Goal: Task Accomplishment & Management: Use online tool/utility

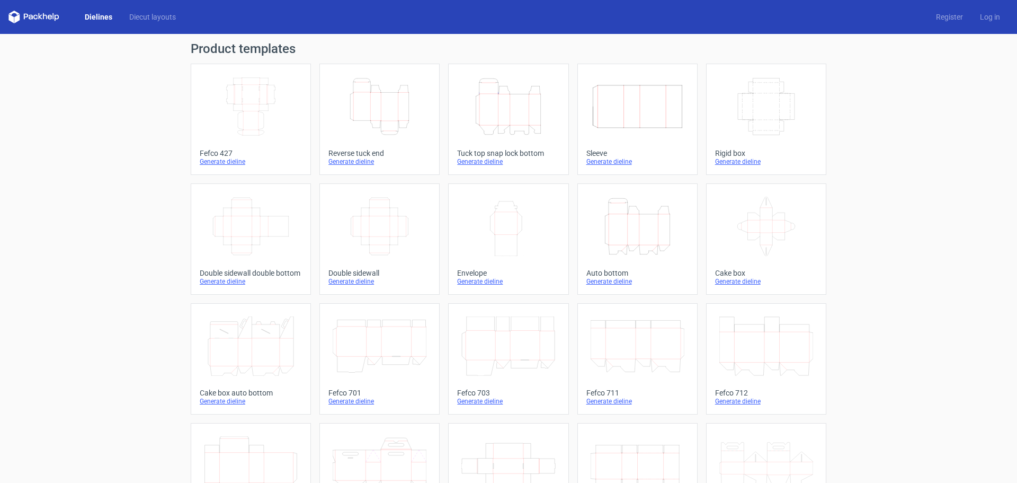
click at [511, 115] on icon "Height Depth Width" at bounding box center [508, 106] width 94 height 59
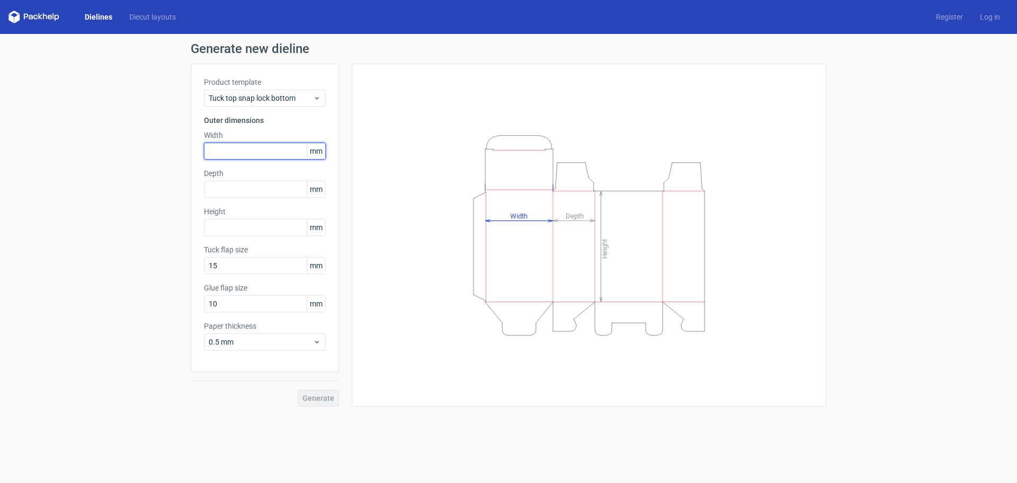
click at [246, 152] on input "text" at bounding box center [265, 151] width 122 height 17
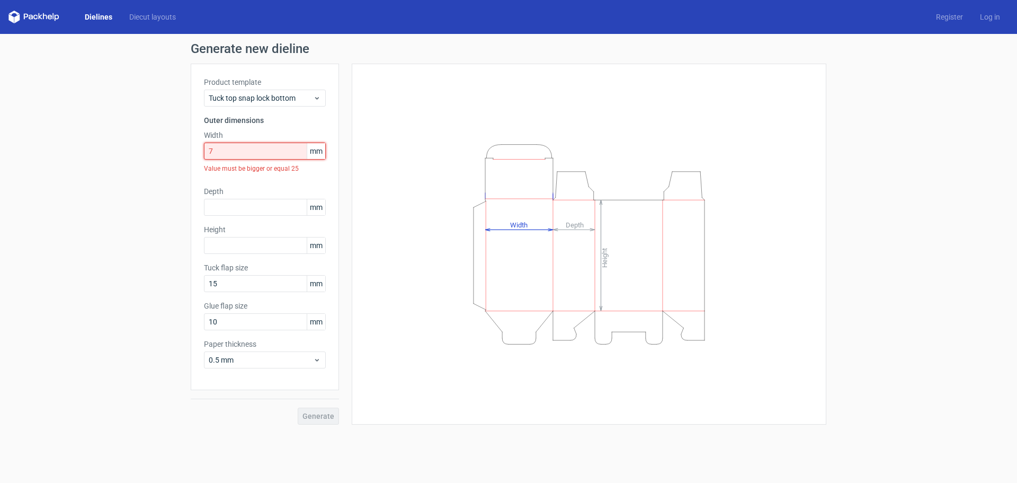
click at [246, 150] on input "7" at bounding box center [265, 151] width 122 height 17
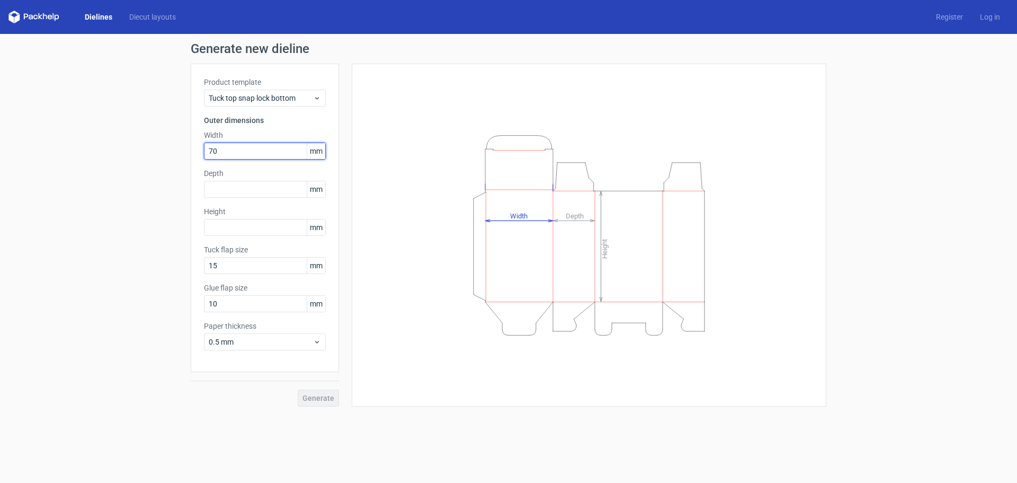
type input "70"
type input "160"
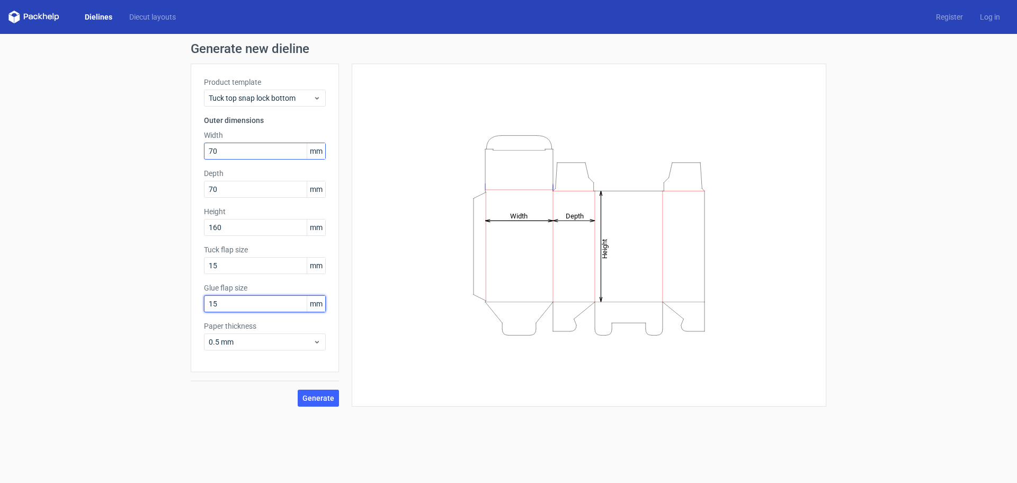
type input "15"
click at [297, 346] on span "0.5 mm" at bounding box center [261, 341] width 104 height 11
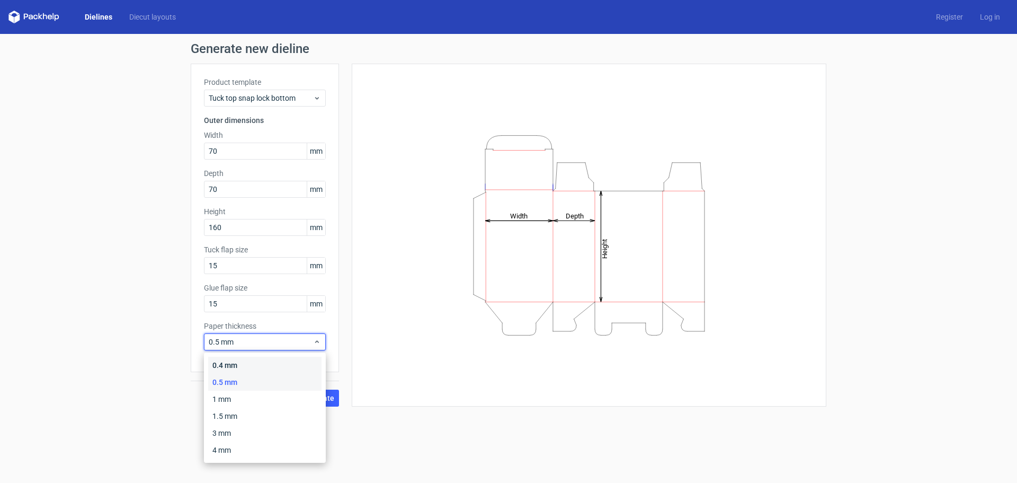
click at [282, 363] on div "0.4 mm" at bounding box center [264, 365] width 113 height 17
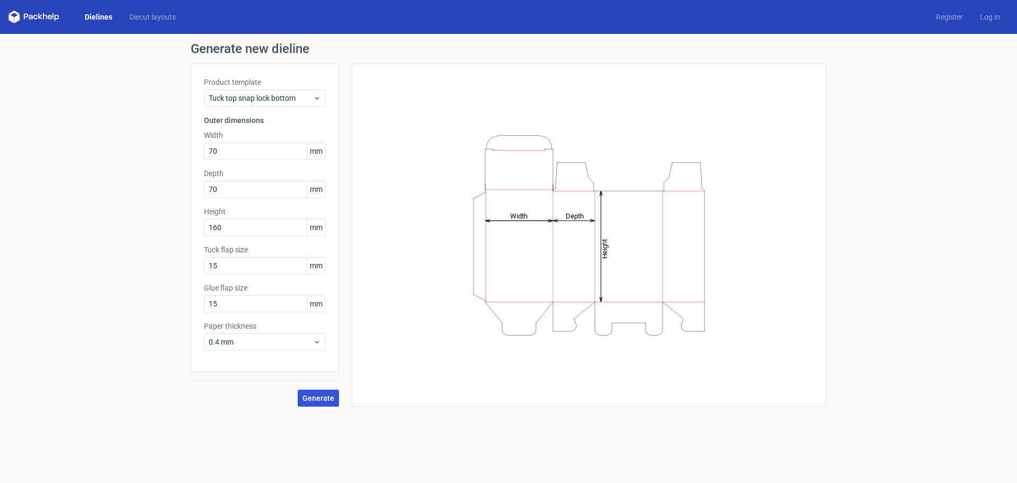
click at [324, 403] on button "Generate" at bounding box center [318, 397] width 41 height 17
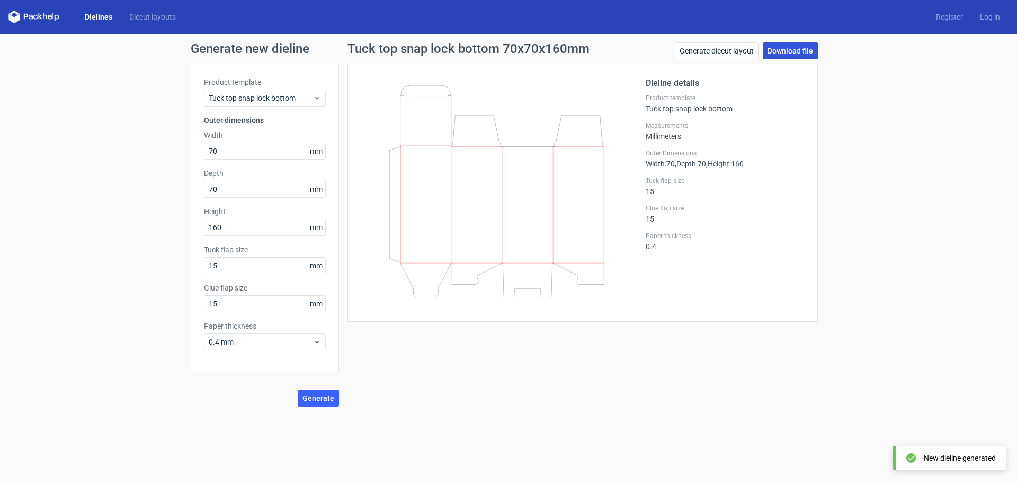
click at [788, 53] on link "Download file" at bounding box center [790, 50] width 55 height 17
